Goal: Information Seeking & Learning: Learn about a topic

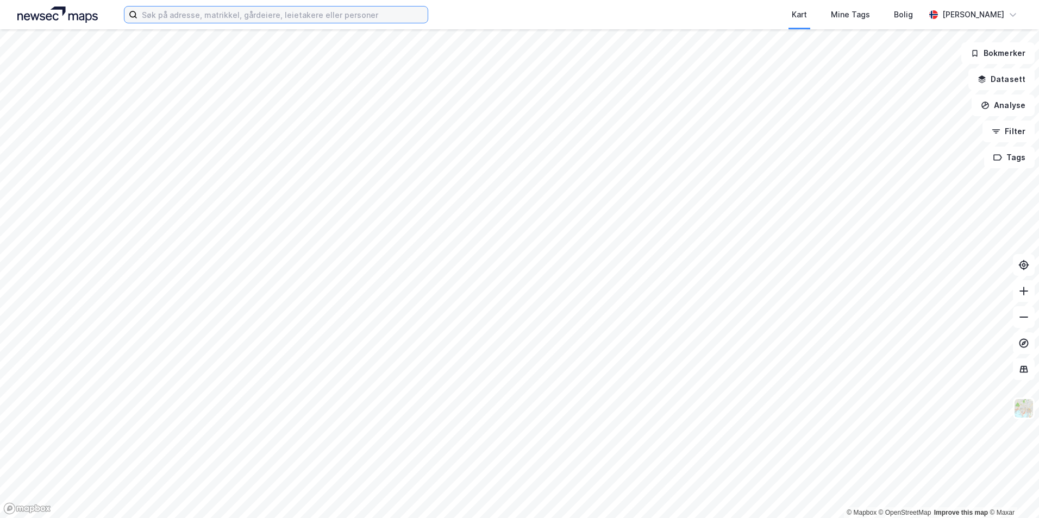
click at [213, 13] on input at bounding box center [282, 15] width 290 height 16
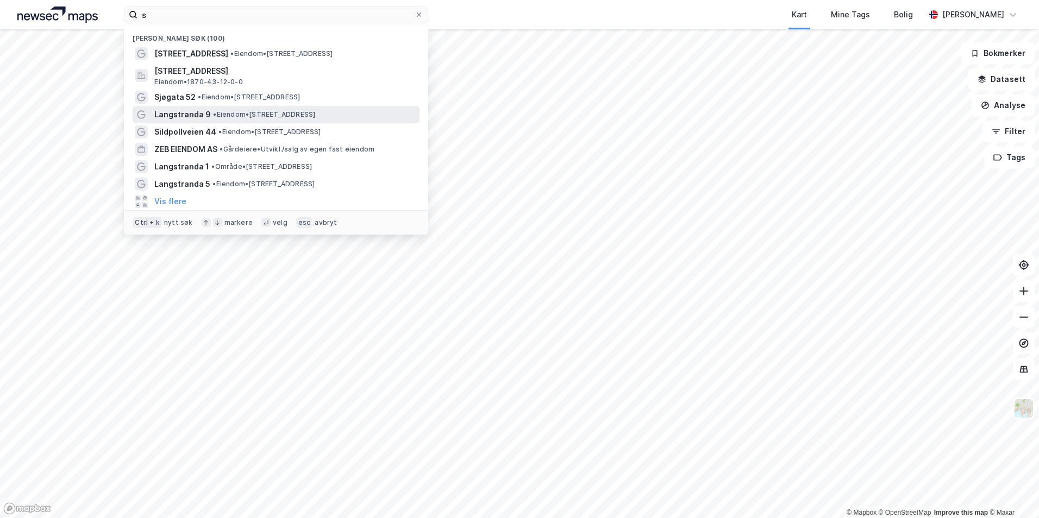
click at [205, 107] on div "Langstranda 9 • Eiendom • [STREET_ADDRESS]" at bounding box center [276, 114] width 287 height 17
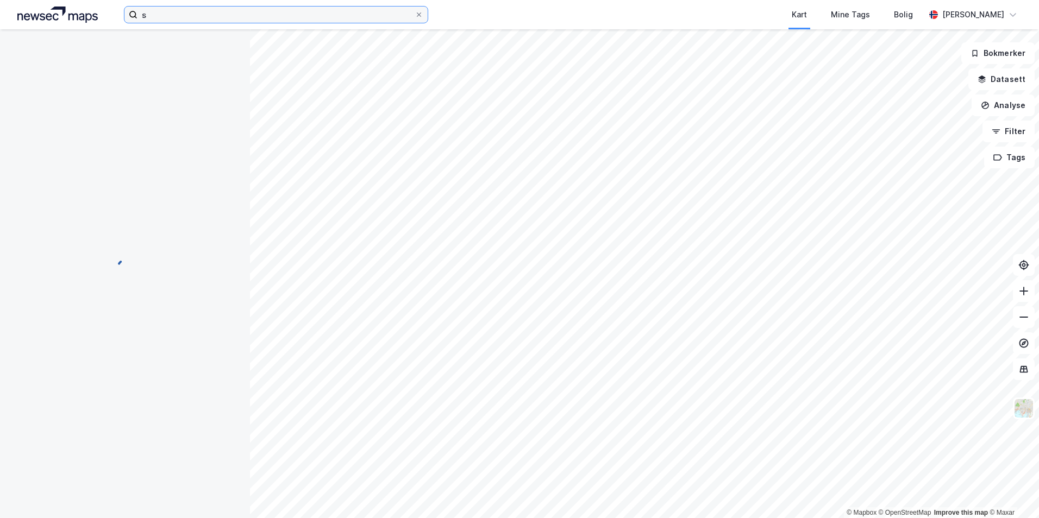
click at [181, 18] on input "s" at bounding box center [275, 15] width 277 height 16
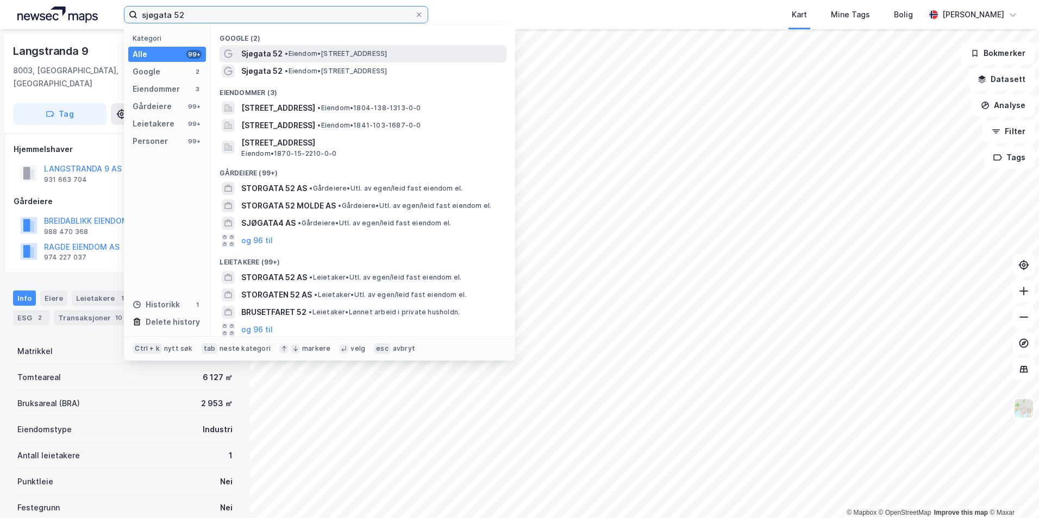
type input "sjøgata 52"
click at [266, 58] on span "Sjøgata 52" at bounding box center [261, 53] width 41 height 13
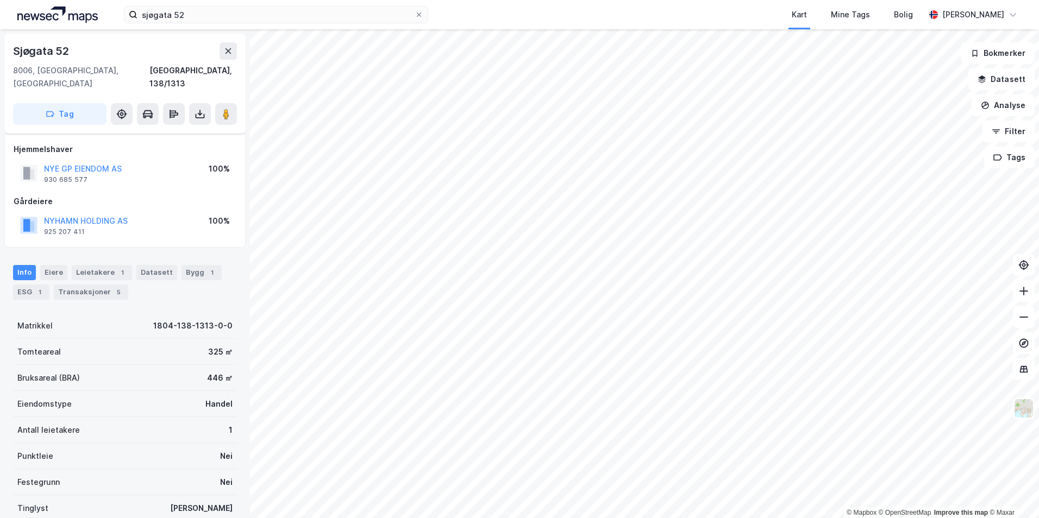
scroll to position [73, 0]
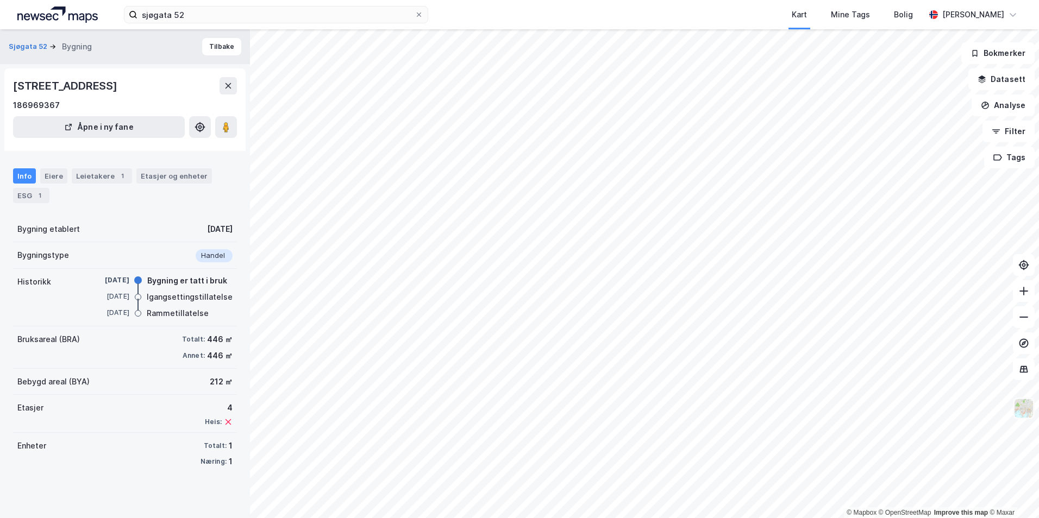
click at [1022, 413] on img at bounding box center [1023, 408] width 21 height 21
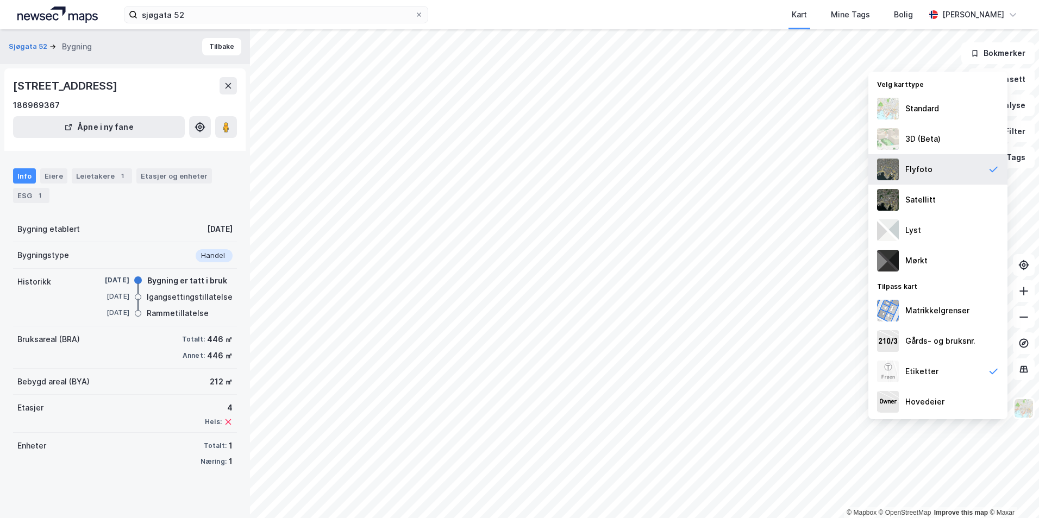
click at [910, 168] on div "Flyfoto" at bounding box center [918, 169] width 27 height 13
click at [910, 134] on div "3D (Beta)" at bounding box center [922, 139] width 35 height 13
